Goal: Register for event/course

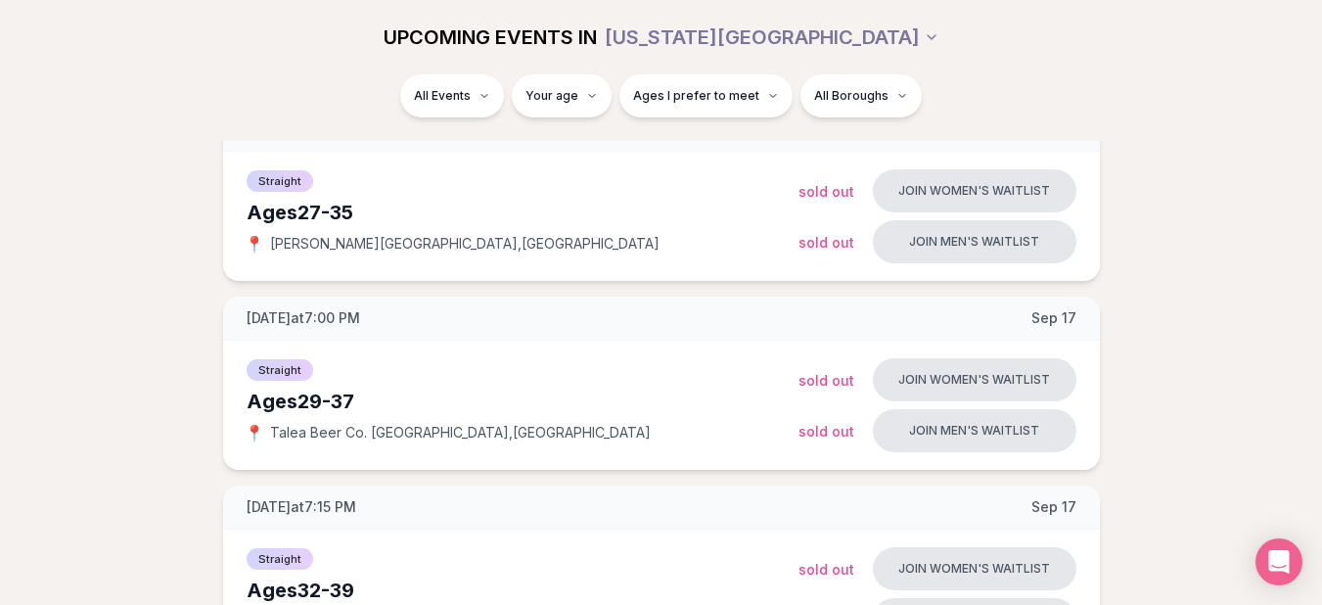
scroll to position [842, 0]
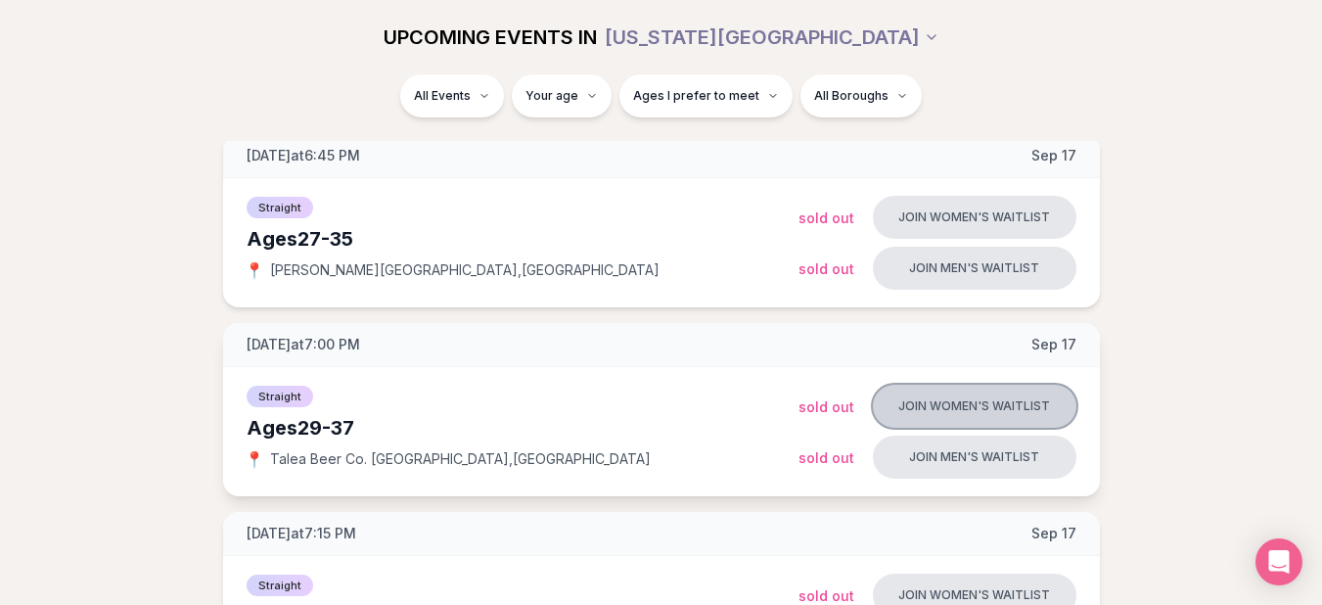
click at [898, 414] on button "Join women's waitlist" at bounding box center [975, 406] width 204 height 43
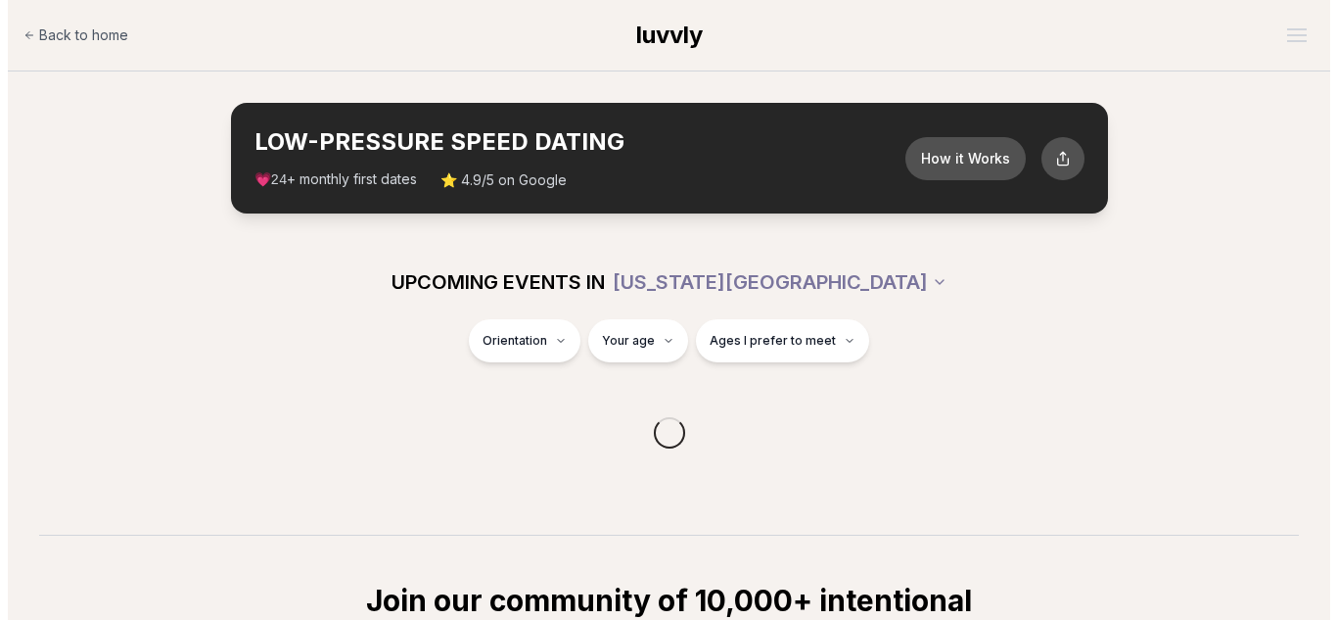
scroll to position [384, 0]
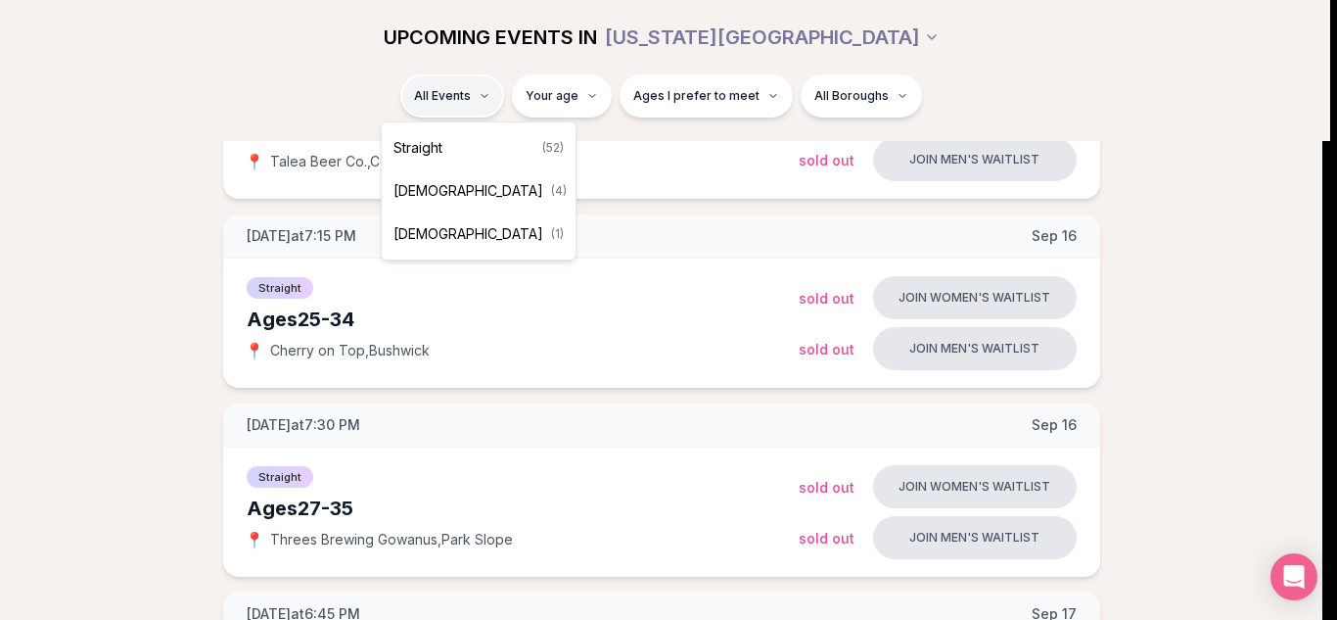
click at [459, 233] on span "Queer Men" at bounding box center [468, 234] width 150 height 20
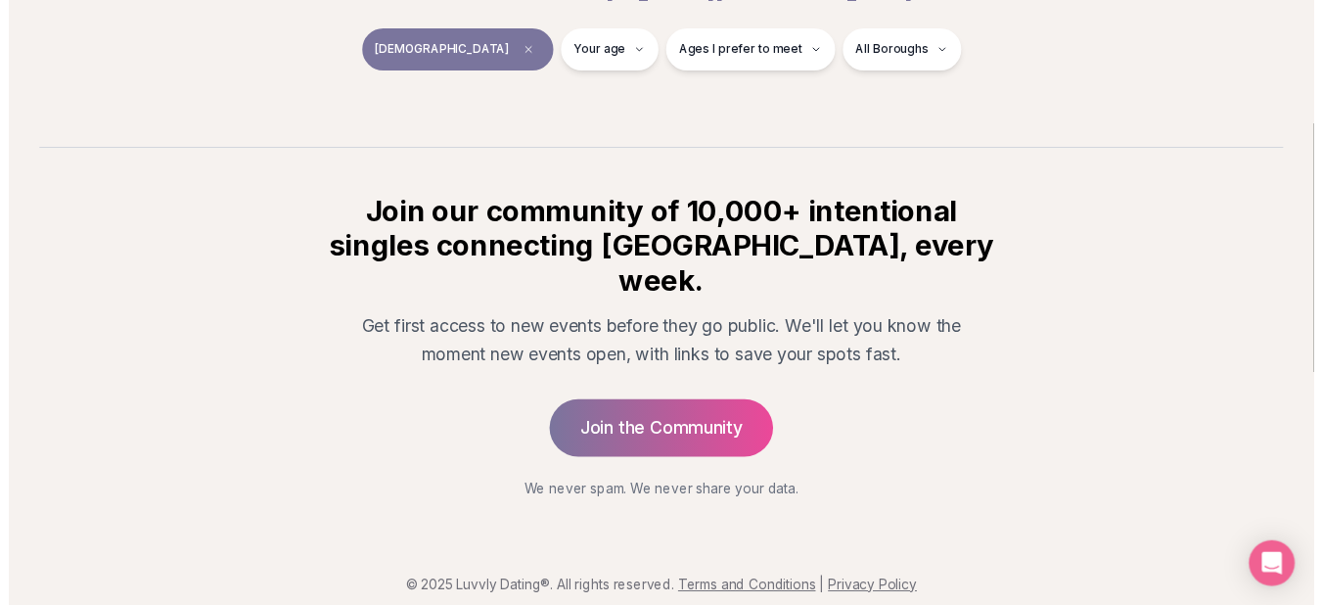
scroll to position [369, 0]
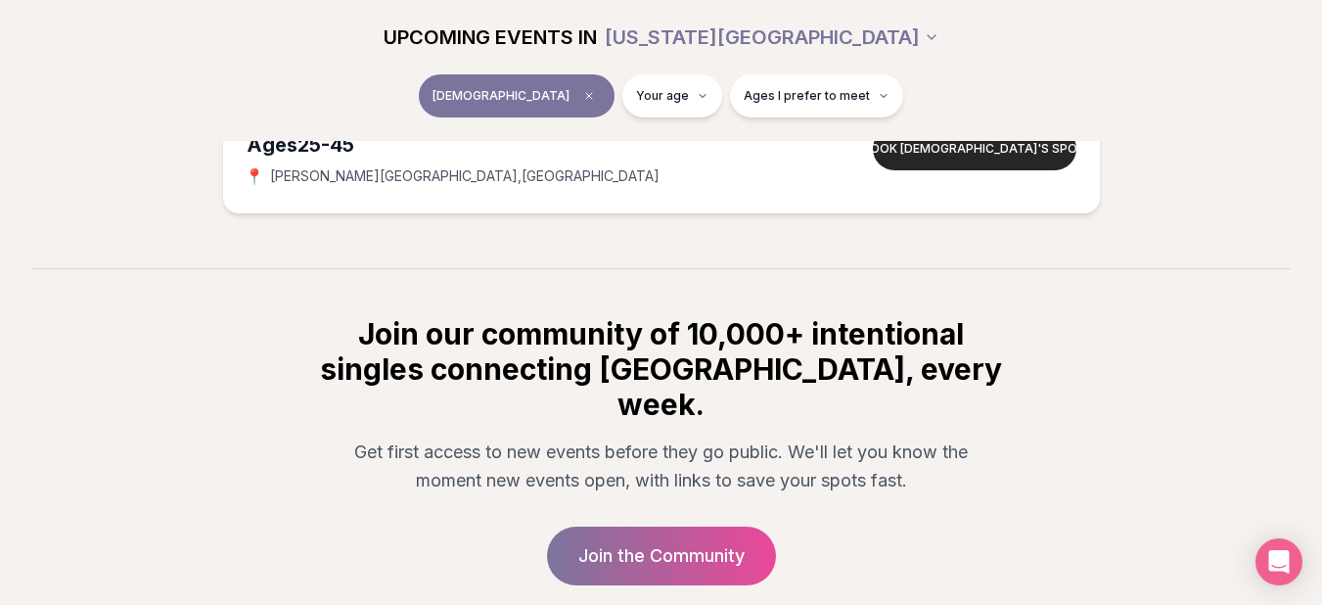
click at [426, 264] on section "UPCOMING EVENTS IN NEW YORK CITY Queer Men Your age Ages I prefer to meet Wedne…" at bounding box center [661, 72] width 1322 height 392
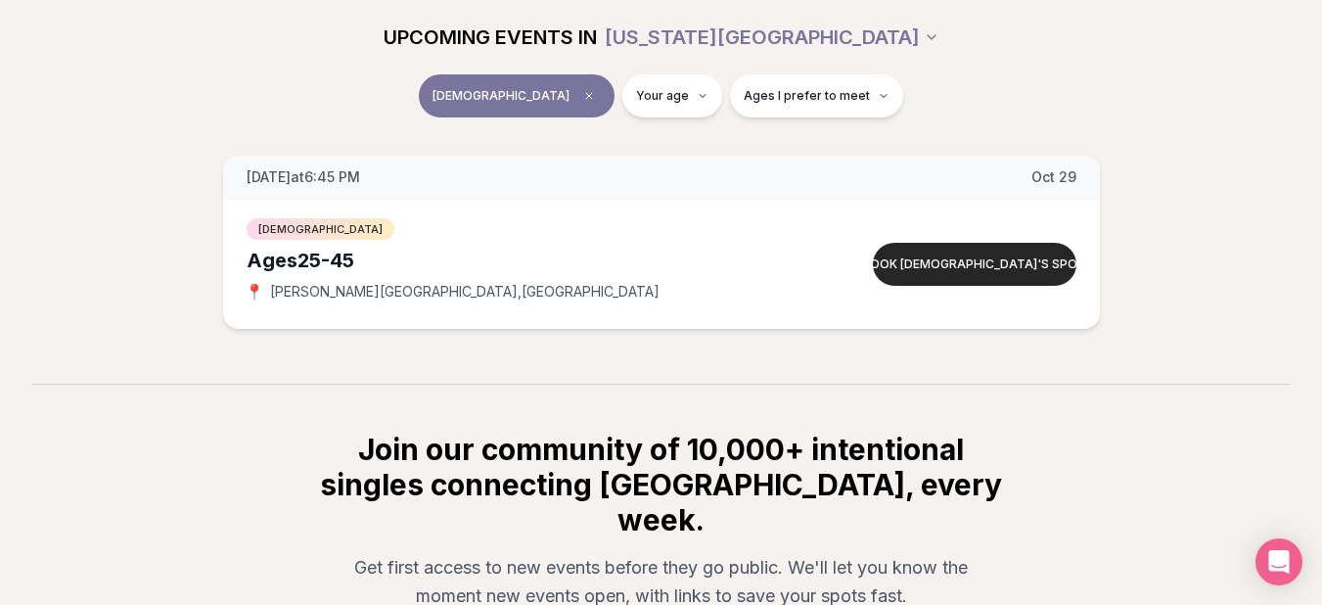
scroll to position [252, 0]
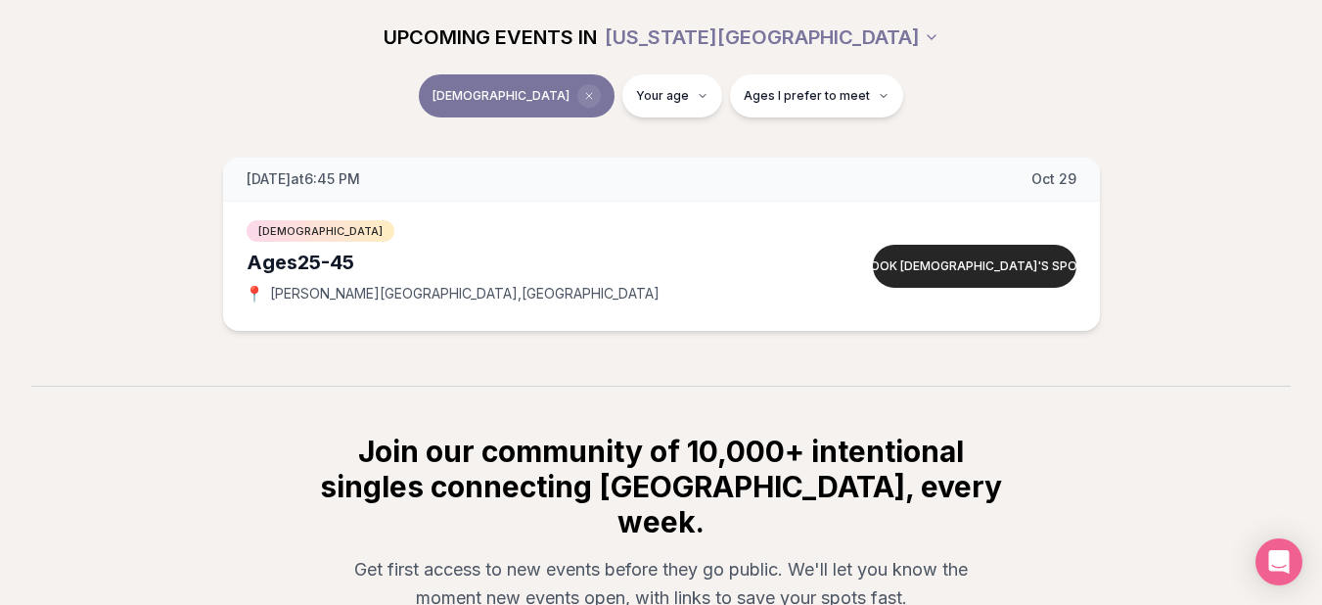
click at [583, 91] on icon "Clear event type filter" at bounding box center [589, 96] width 12 height 12
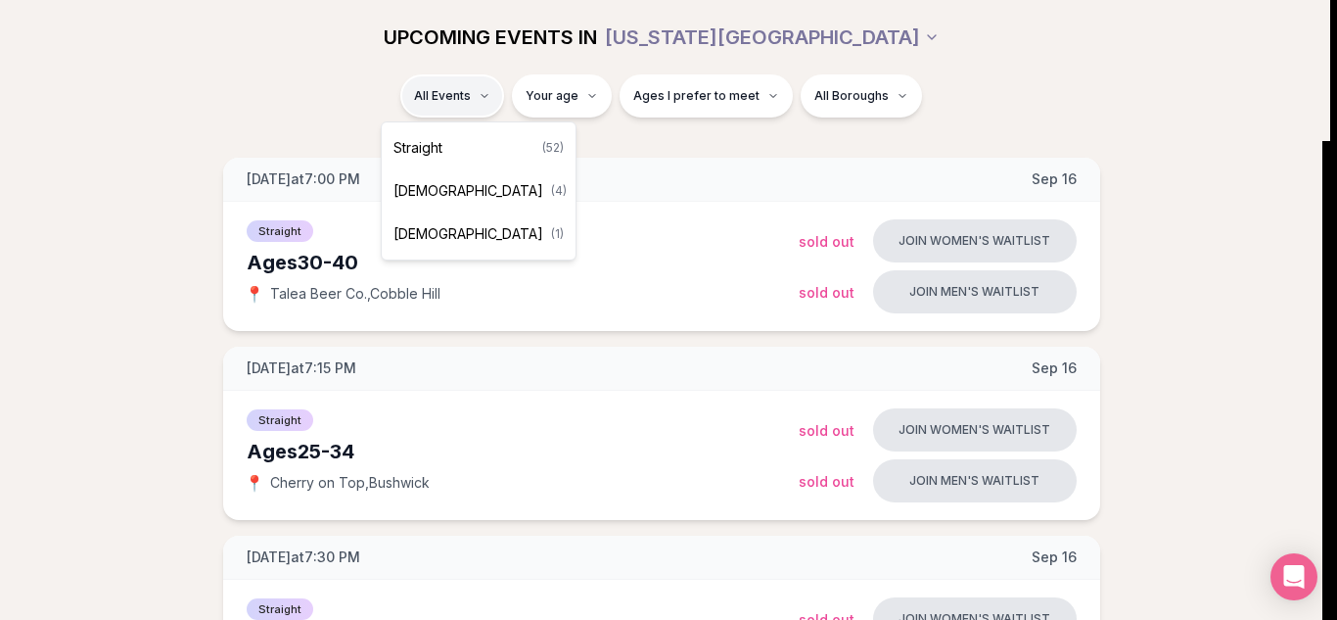
click at [477, 191] on span "Queer Women" at bounding box center [468, 191] width 150 height 20
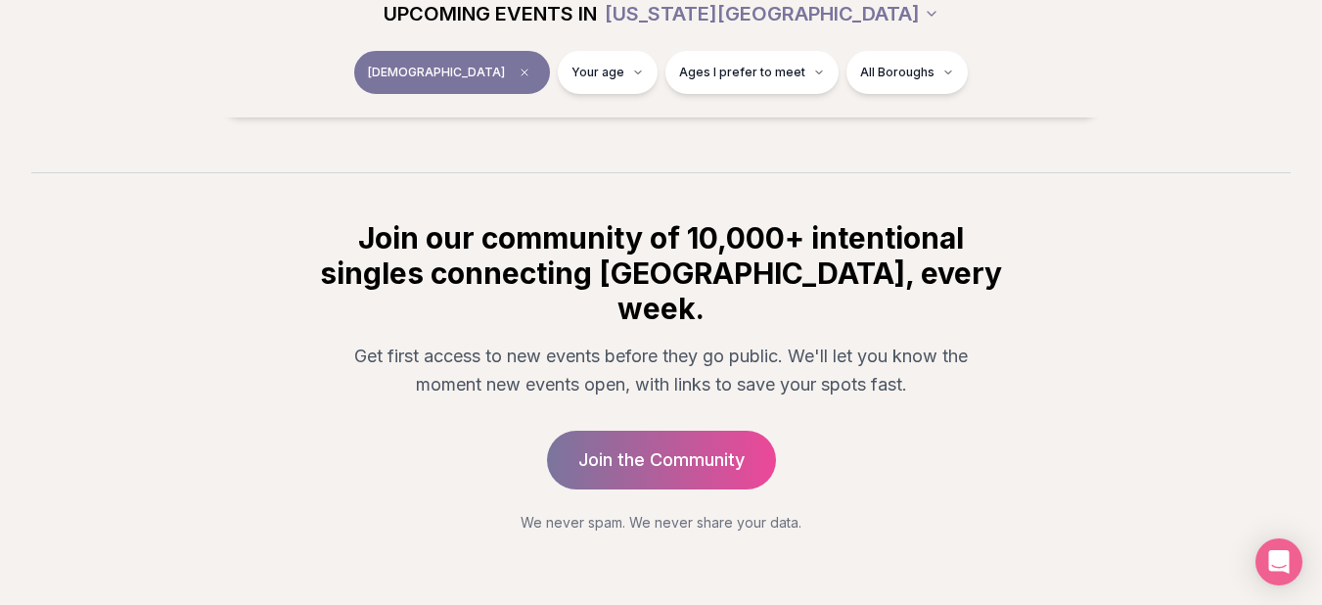
scroll to position [1034, 0]
